Goal: Find specific page/section: Find specific page/section

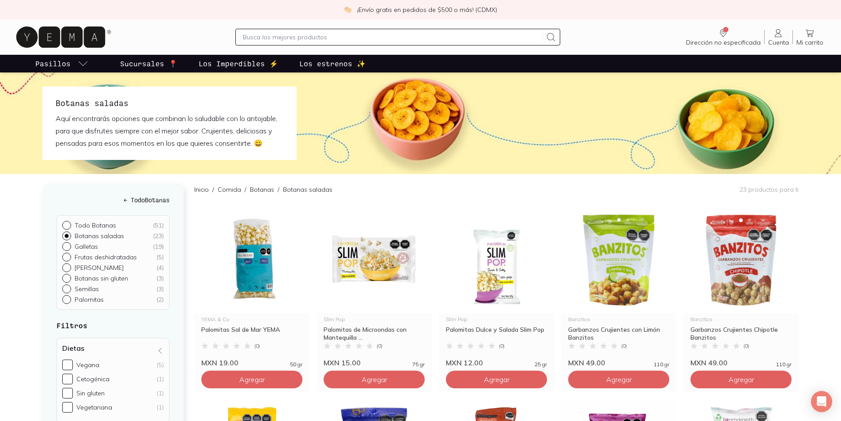
click at [152, 64] on p "Sucursales 📍" at bounding box center [148, 63] width 57 height 11
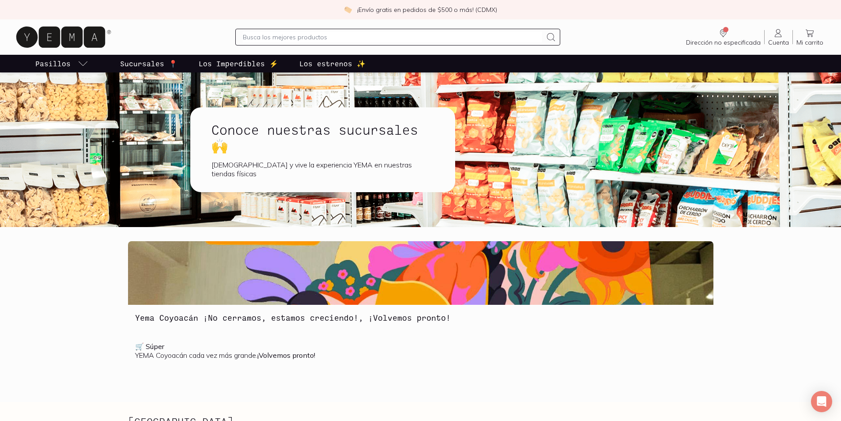
click at [308, 161] on div "Conoce nuestras sucursales 🙌 Visítanos y vive la experiencia YEMA en nuestras t…" at bounding box center [322, 149] width 265 height 85
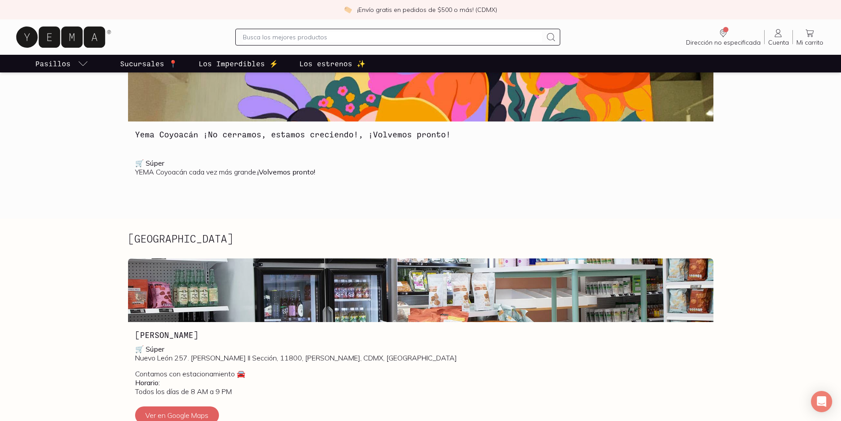
scroll to position [177, 0]
